Goal: Information Seeking & Learning: Check status

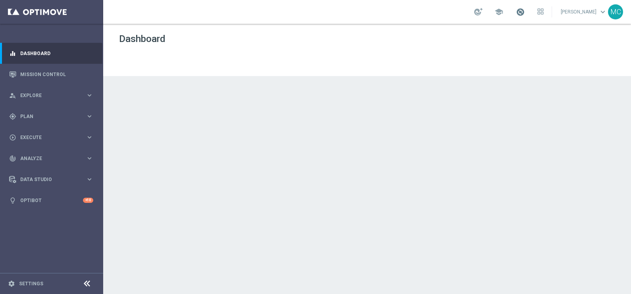
click at [525, 13] on span at bounding box center [520, 12] width 9 height 9
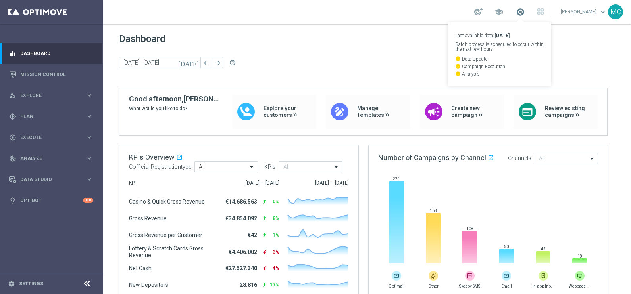
click at [523, 13] on span at bounding box center [520, 12] width 9 height 9
click at [525, 13] on span at bounding box center [520, 12] width 9 height 9
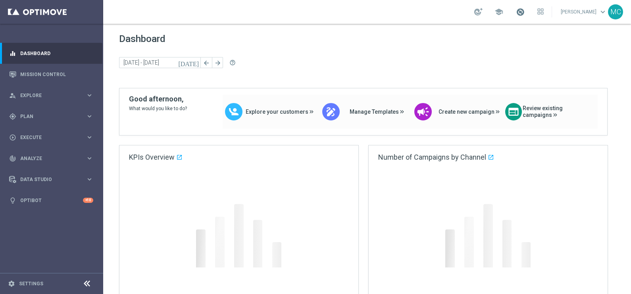
click at [525, 11] on span at bounding box center [520, 12] width 9 height 9
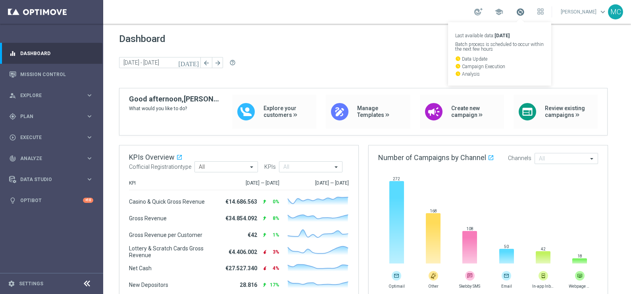
click at [524, 10] on span at bounding box center [520, 12] width 9 height 9
click at [525, 11] on span at bounding box center [520, 12] width 9 height 9
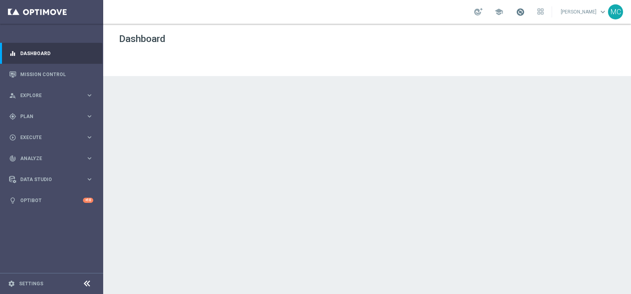
click at [525, 11] on span at bounding box center [520, 12] width 9 height 9
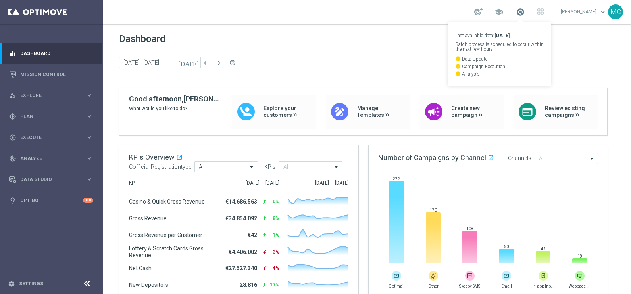
click at [524, 9] on span at bounding box center [520, 12] width 9 height 9
click at [525, 12] on span at bounding box center [520, 12] width 9 height 9
click at [472, 59] on p "watch_later Data Update" at bounding box center [499, 59] width 89 height 6
click at [525, 13] on span at bounding box center [520, 12] width 9 height 9
click at [461, 59] on icon "watch_later" at bounding box center [458, 59] width 6 height 6
